Goal: Information Seeking & Learning: Learn about a topic

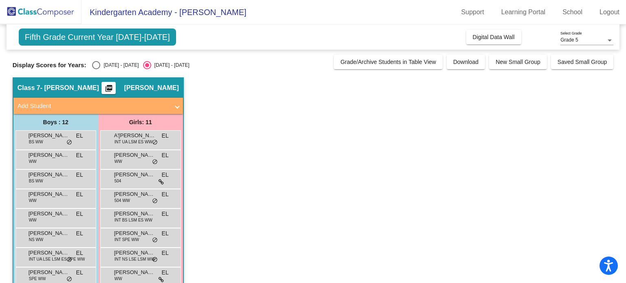
click at [98, 64] on div "Select an option" at bounding box center [96, 65] width 8 height 8
click at [96, 69] on input "[DATE] - [DATE]" at bounding box center [96, 69] width 0 height 0
radio input "true"
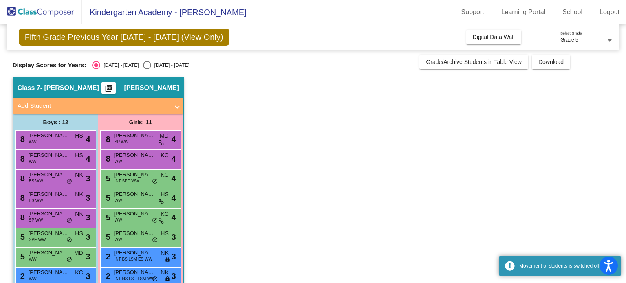
scroll to position [95, 0]
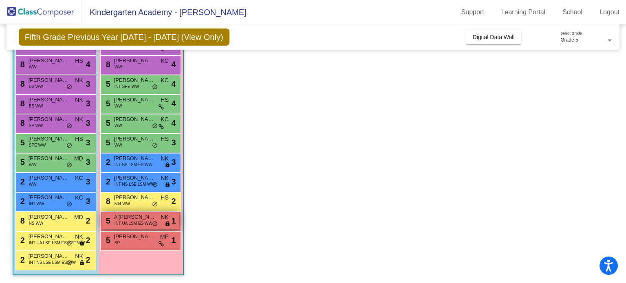
click at [133, 218] on span "A'[PERSON_NAME]" at bounding box center [134, 217] width 41 height 8
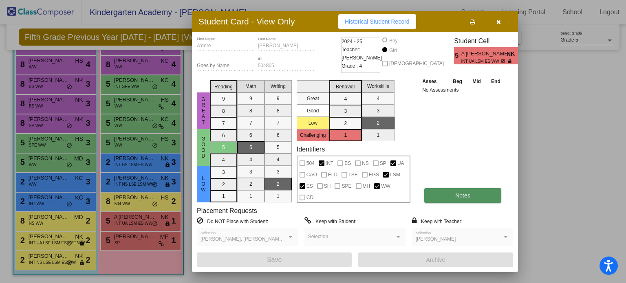
click at [460, 195] on span "Notes" at bounding box center [463, 196] width 15 height 7
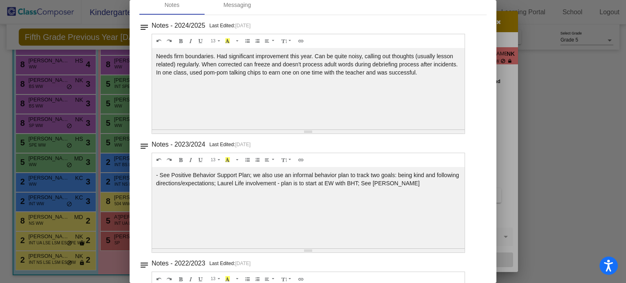
scroll to position [0, 0]
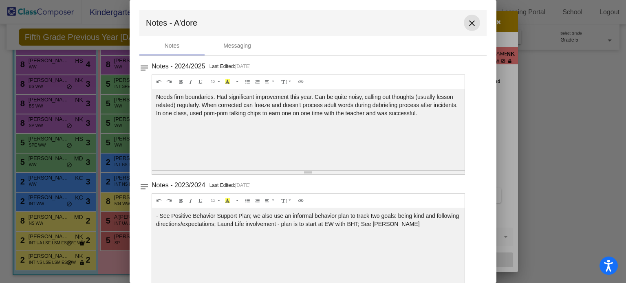
click at [469, 22] on mat-icon "close" at bounding box center [472, 23] width 10 height 10
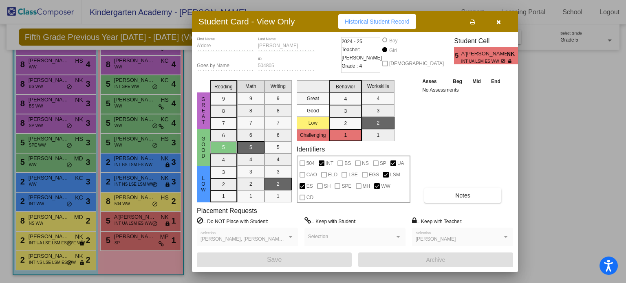
click at [498, 22] on icon "button" at bounding box center [499, 22] width 4 height 6
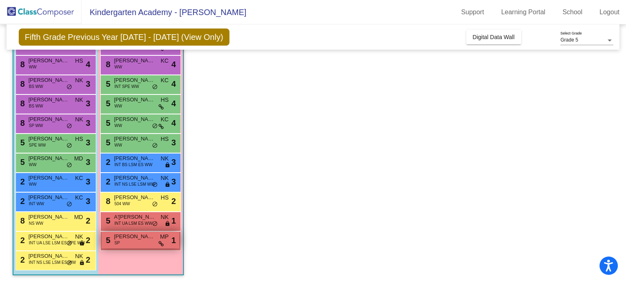
click at [140, 239] on span "[PERSON_NAME]" at bounding box center [134, 237] width 41 height 8
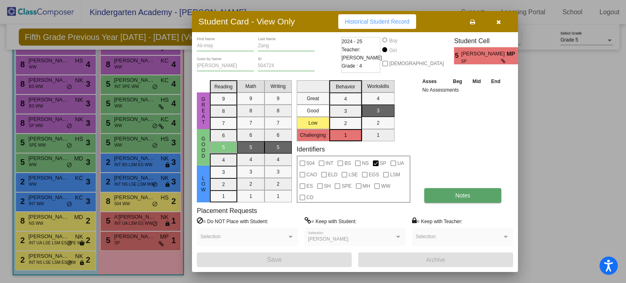
click at [462, 196] on span "Notes" at bounding box center [463, 196] width 15 height 7
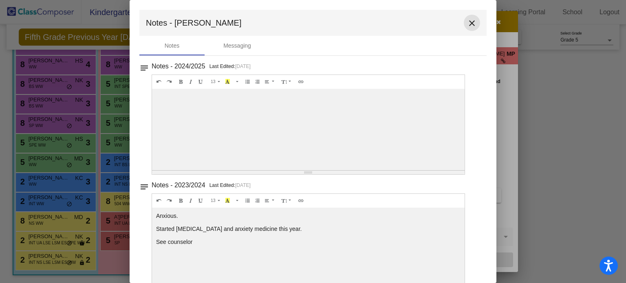
click at [467, 24] on mat-icon "close" at bounding box center [472, 23] width 10 height 10
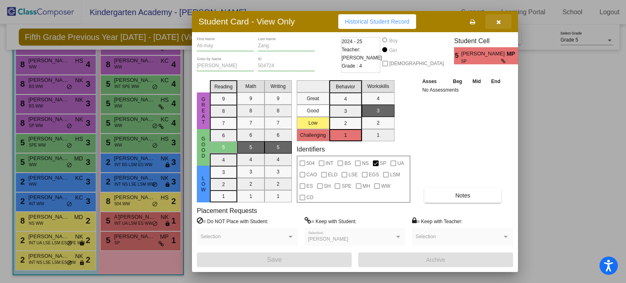
click at [498, 20] on icon "button" at bounding box center [499, 22] width 4 height 6
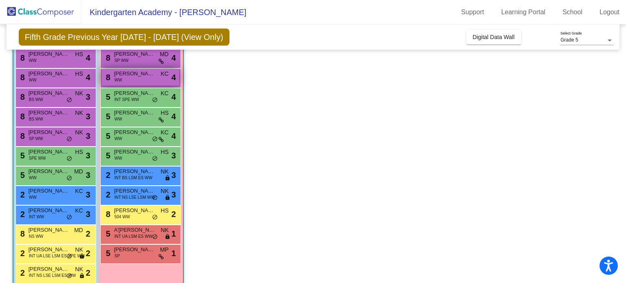
scroll to position [95, 0]
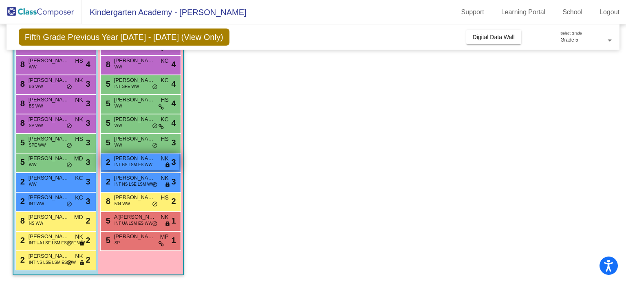
click at [124, 160] on span "[PERSON_NAME]" at bounding box center [134, 159] width 41 height 8
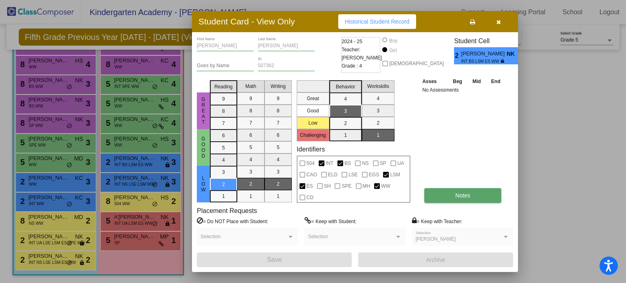
click at [465, 194] on span "Notes" at bounding box center [463, 196] width 15 height 7
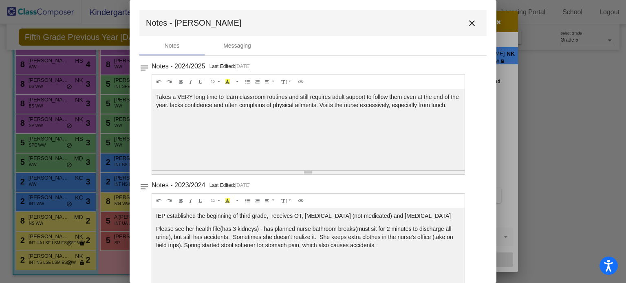
click at [467, 24] on mat-icon "close" at bounding box center [472, 23] width 10 height 10
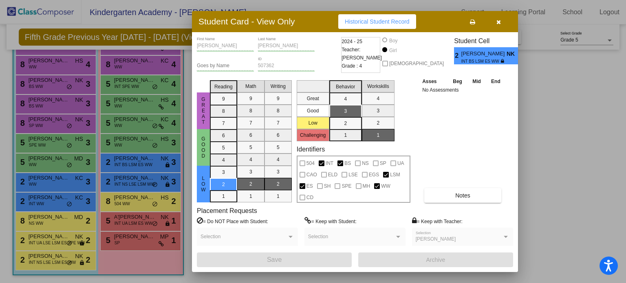
click at [498, 23] on icon "button" at bounding box center [499, 22] width 4 height 6
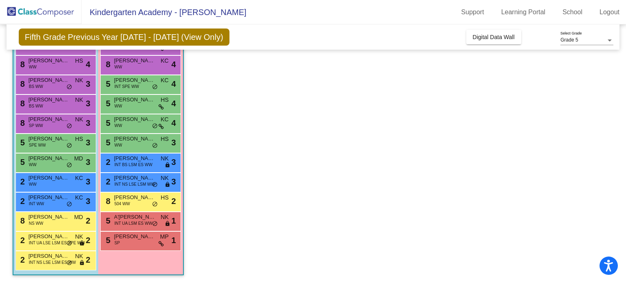
scroll to position [0, 0]
